Goal: Information Seeking & Learning: Learn about a topic

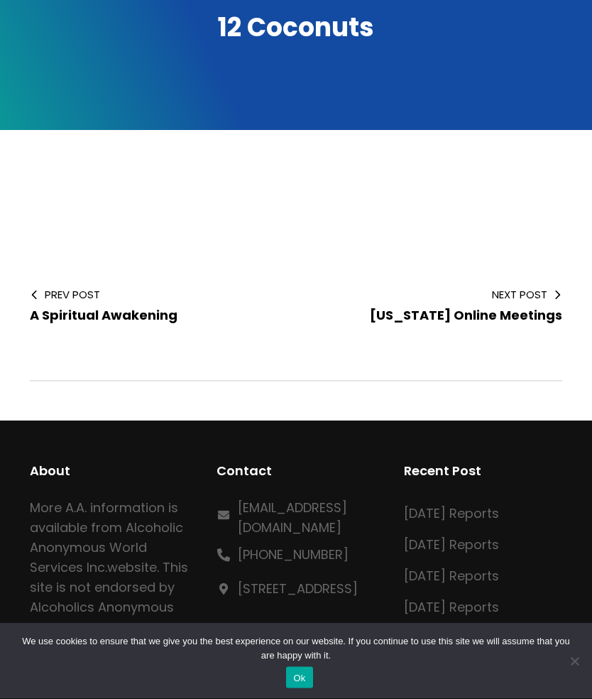
scroll to position [322, 0]
click at [555, 299] on span "Next Post" at bounding box center [441, 294] width 244 height 15
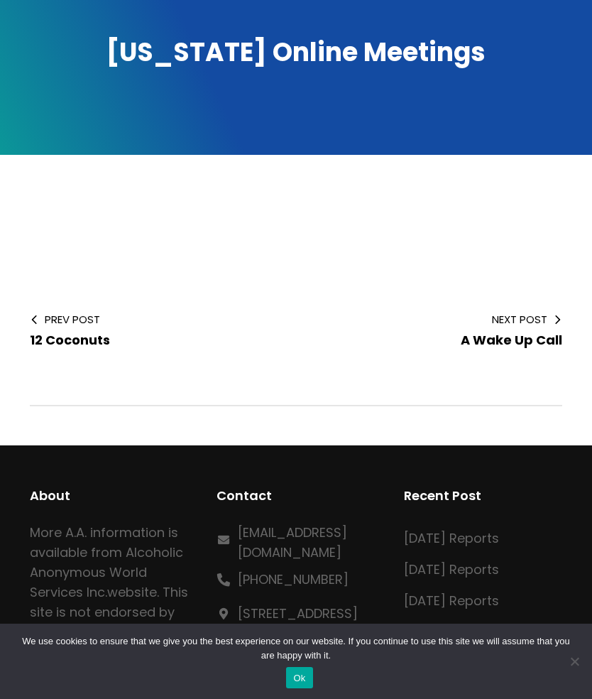
scroll to position [315, 0]
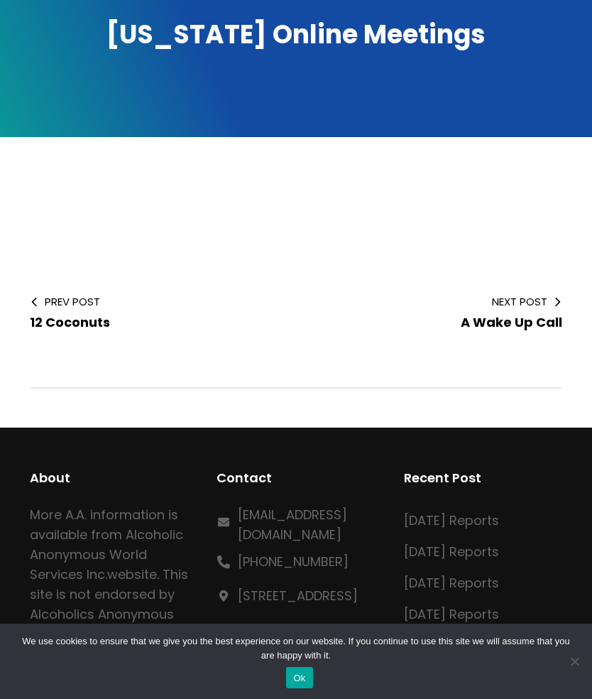
click at [552, 308] on span "Next Post" at bounding box center [441, 301] width 244 height 15
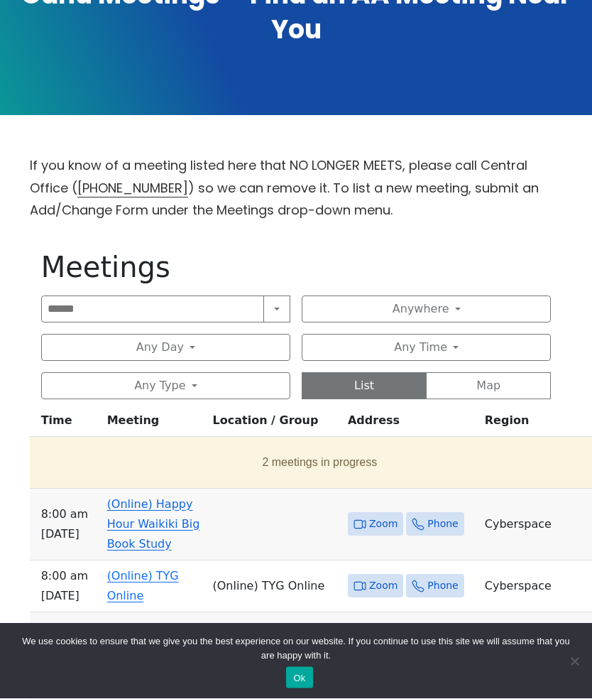
scroll to position [337, 0]
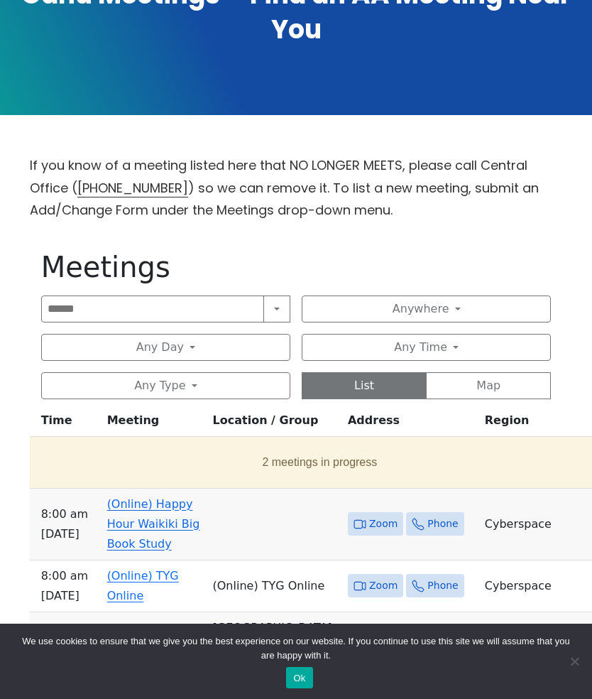
click at [255, 380] on button "Any Type" at bounding box center [165, 385] width 249 height 27
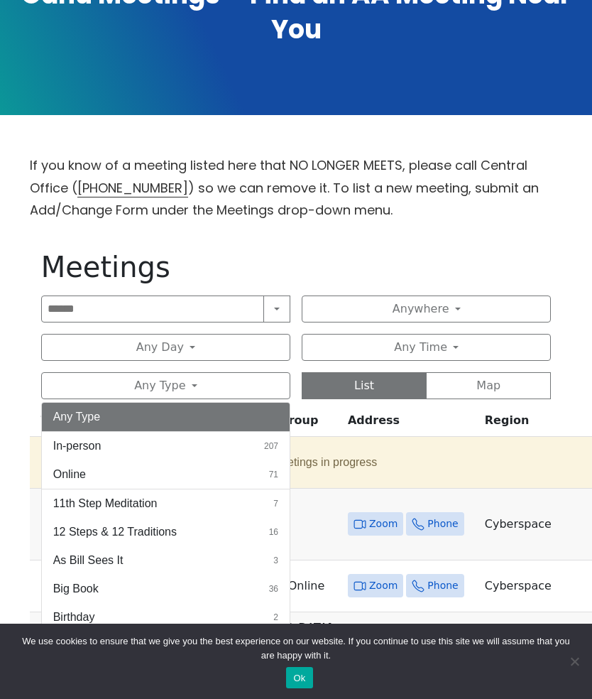
click at [87, 476] on button "Online 71" at bounding box center [166, 474] width 248 height 28
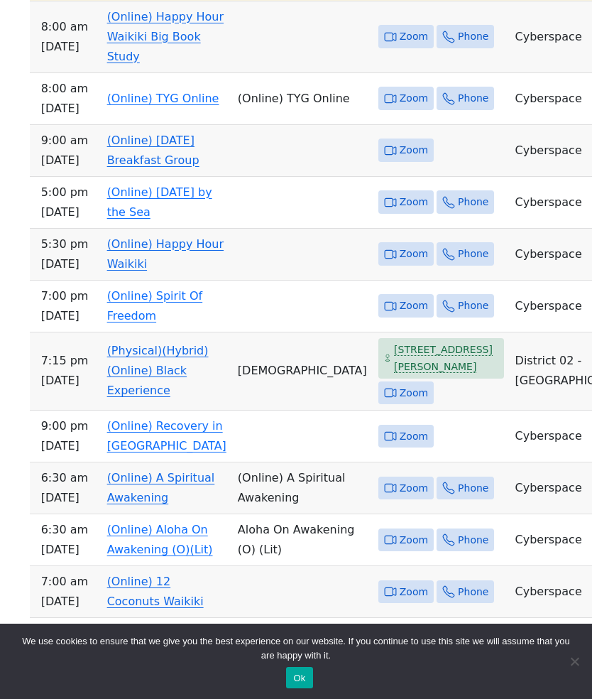
scroll to position [798, 0]
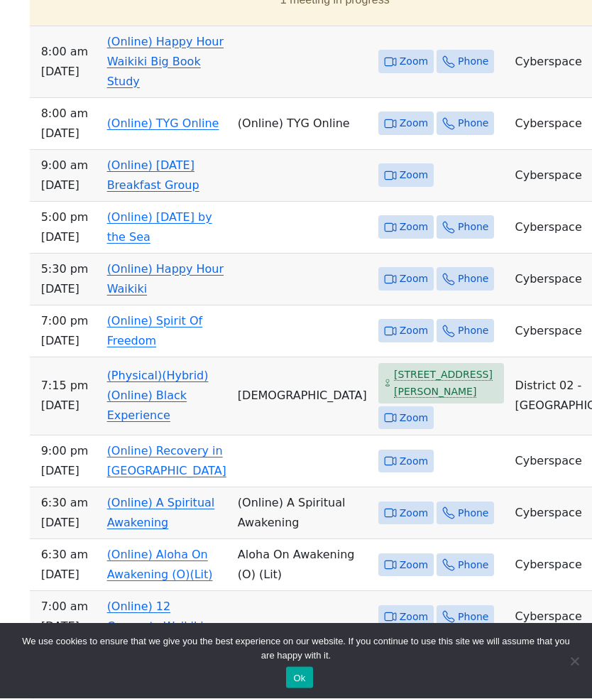
click at [226, 215] on td "(Online) Sunday by the Sea" at bounding box center [167, 228] width 131 height 52
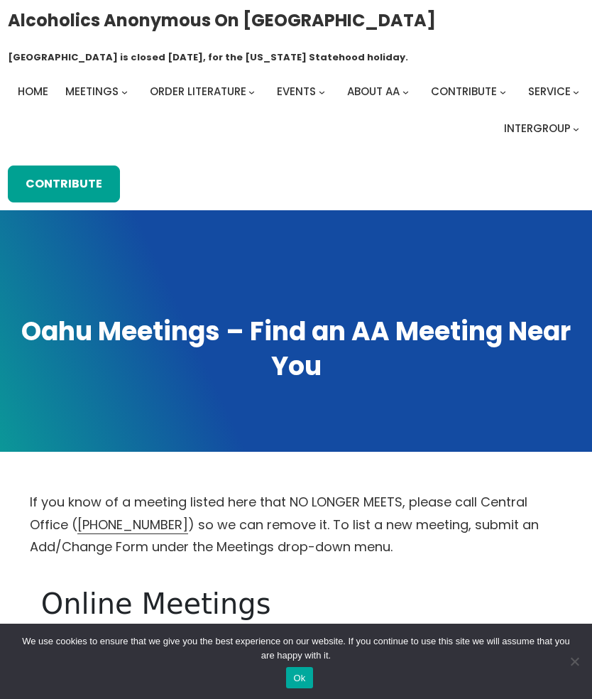
scroll to position [799, 0]
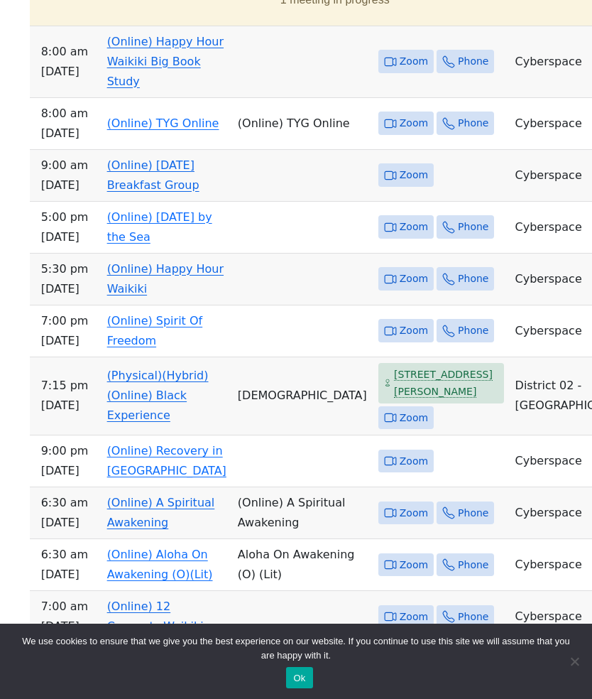
click at [220, 302] on td "(Online) Happy Hour Waikiki" at bounding box center [167, 279] width 131 height 52
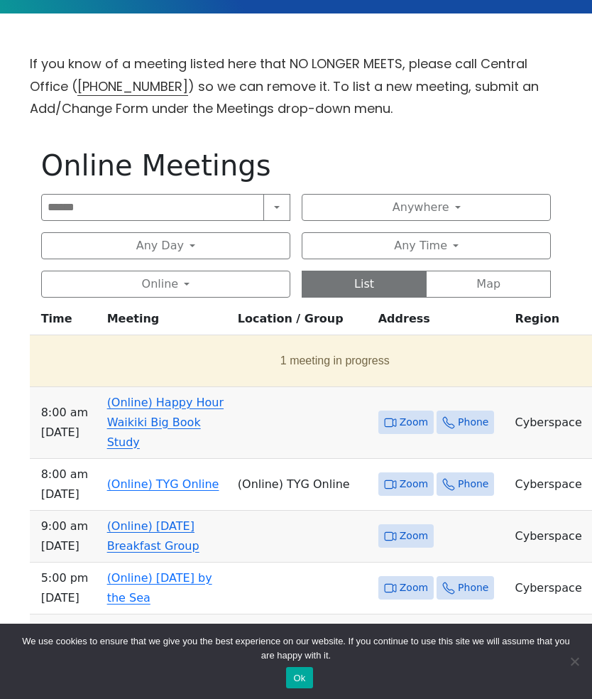
scroll to position [479, 0]
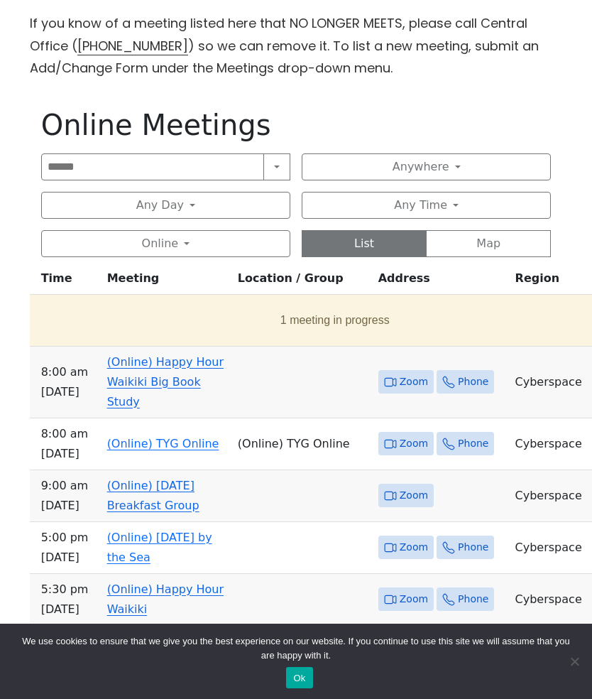
click at [274, 203] on button "Any Day" at bounding box center [165, 205] width 249 height 27
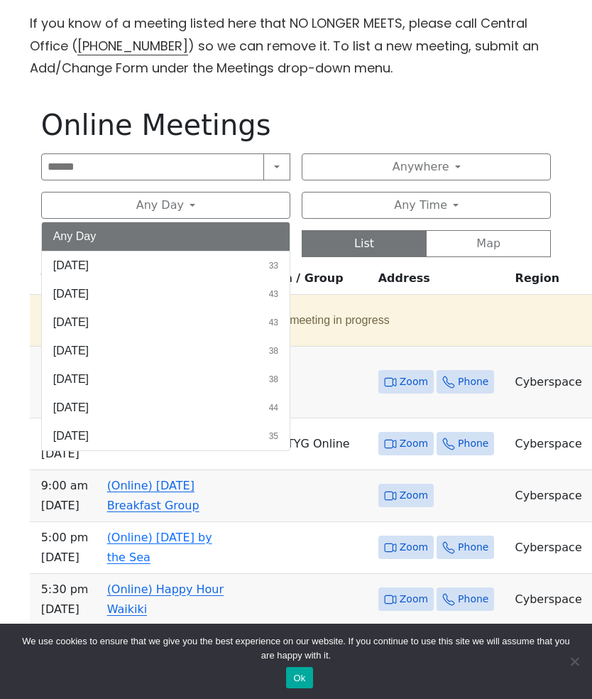
click at [178, 264] on button "Sunday 33" at bounding box center [166, 265] width 248 height 28
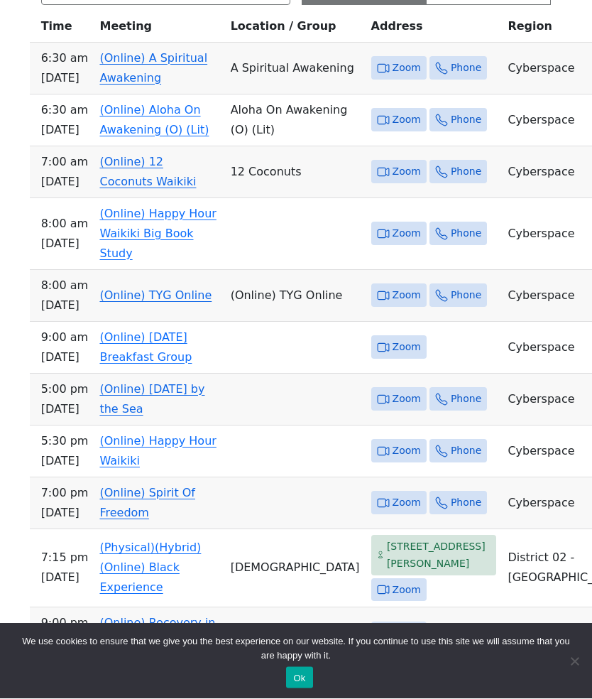
scroll to position [731, 0]
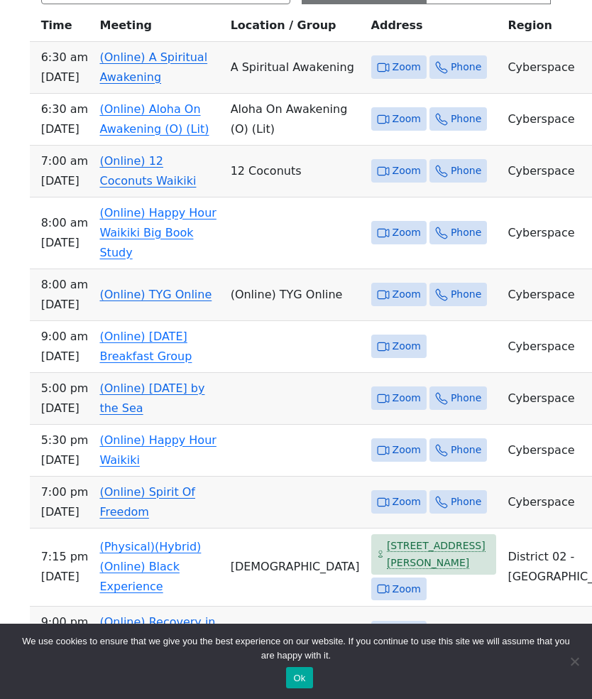
click at [195, 246] on link "(Online) Happy Hour Waikiki Big Book Study" at bounding box center [157, 232] width 116 height 53
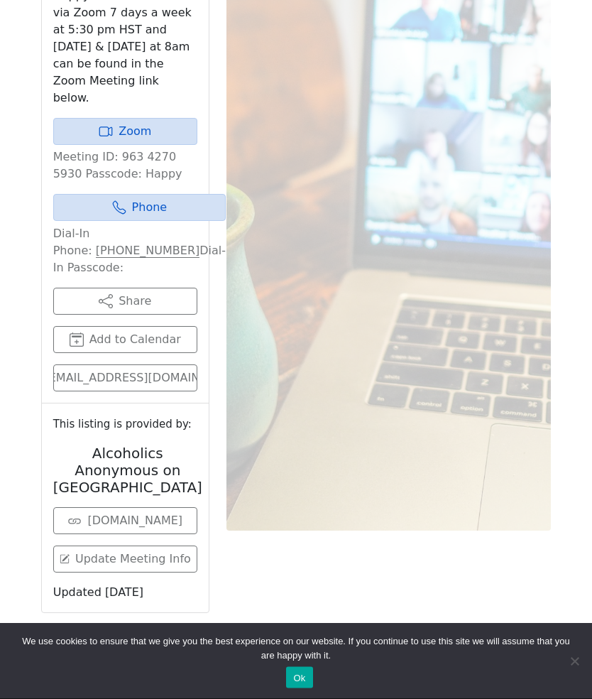
scroll to position [927, 0]
